Goal: Task Accomplishment & Management: Manage account settings

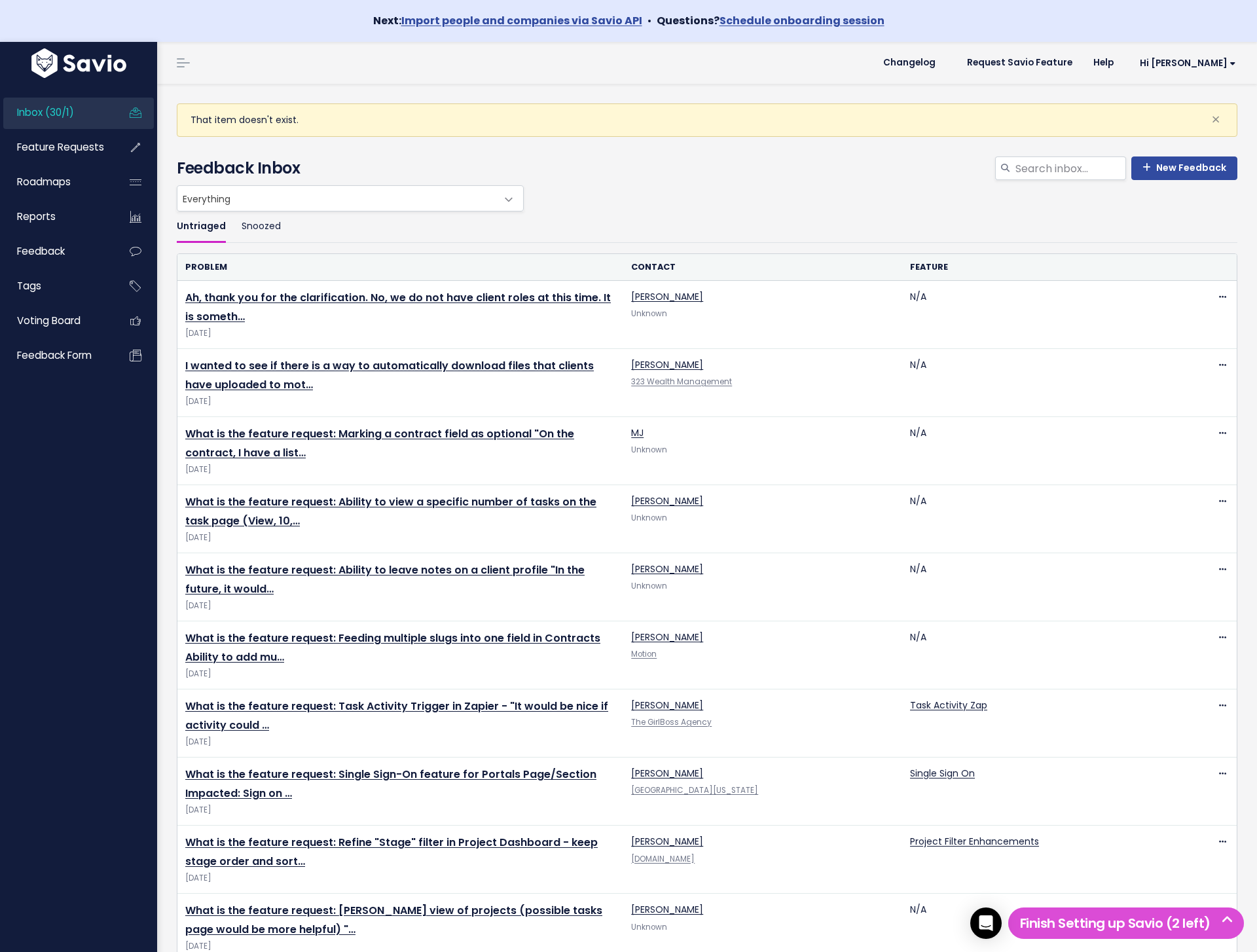
click at [1207, 81] on header "Changelog Request Savio Feature Help Hi Perry Vault Settings My Settings Integr…" at bounding box center [707, 62] width 1100 height 42
click at [1207, 62] on span "Hi [PERSON_NAME]" at bounding box center [1188, 63] width 96 height 10
click at [1173, 165] on link "Manage Users" at bounding box center [1193, 178] width 96 height 26
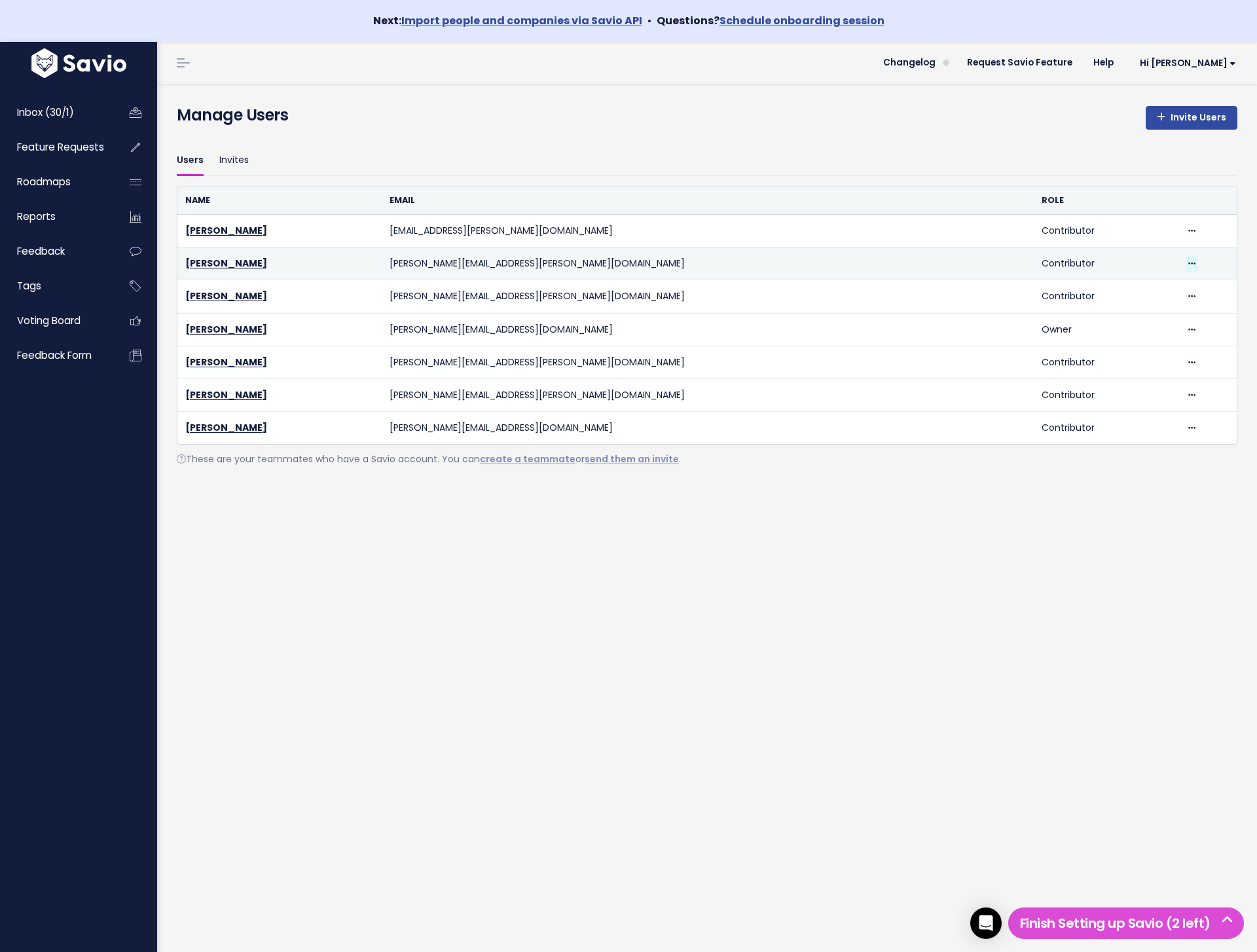
click at [1189, 262] on icon at bounding box center [1192, 263] width 7 height 8
click at [1105, 300] on link "Delete" at bounding box center [1129, 299] width 94 height 26
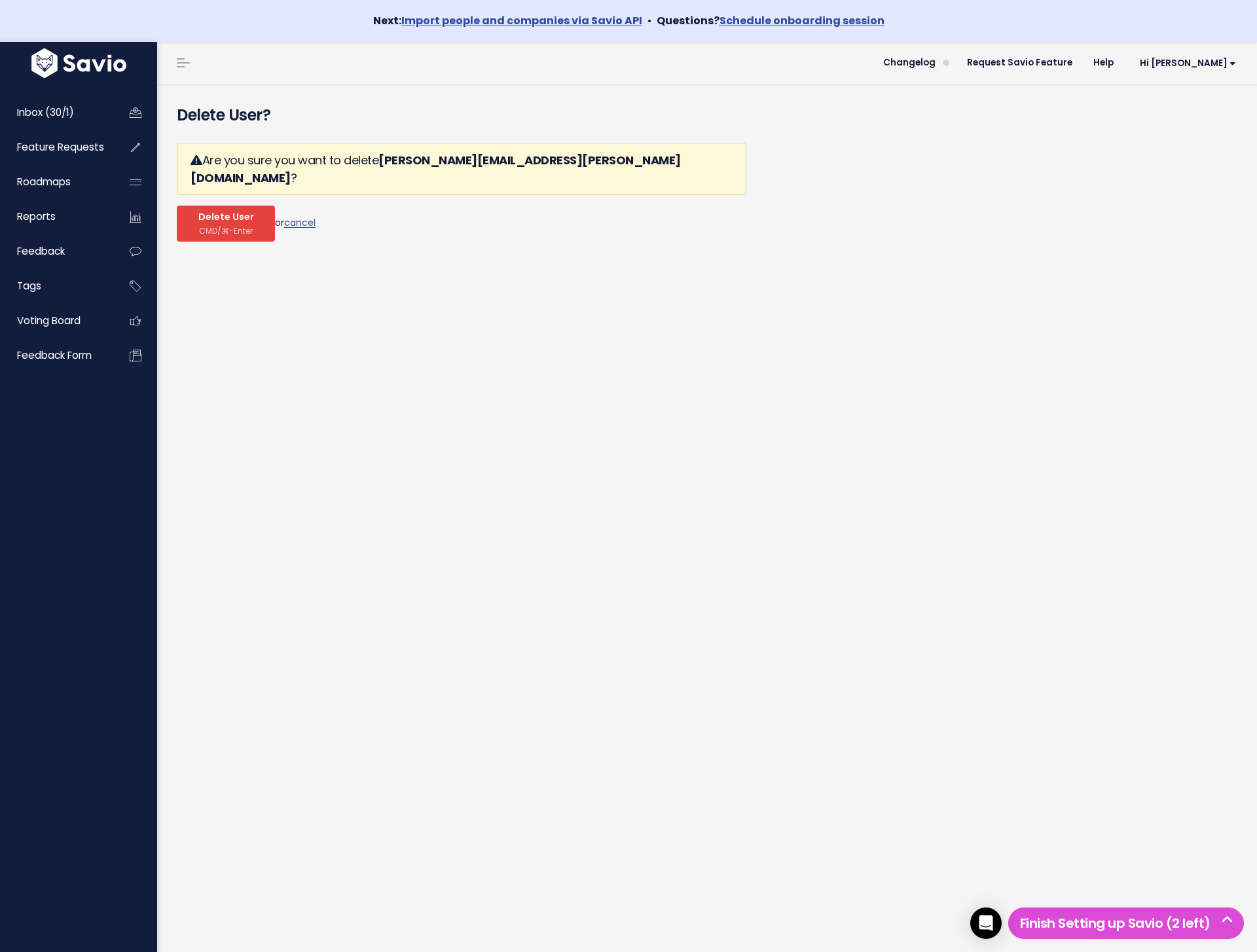
click at [221, 212] on span "Delete User" at bounding box center [226, 217] width 55 height 12
